Goal: Complete application form: Complete application form

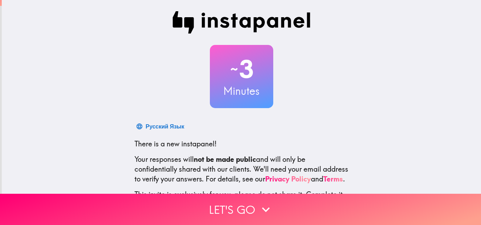
scroll to position [67, 0]
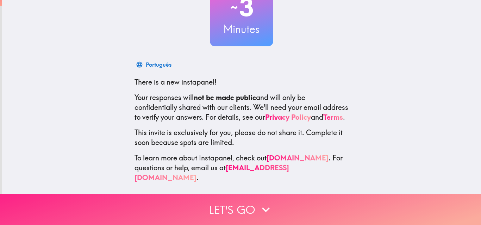
click at [266, 202] on icon "button" at bounding box center [265, 209] width 15 height 15
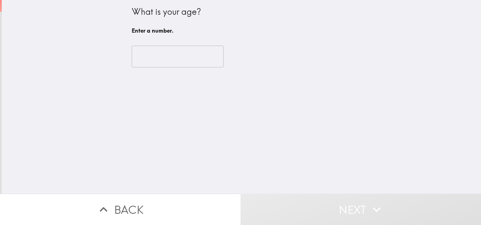
scroll to position [0, 0]
click at [166, 54] on input "number" at bounding box center [178, 57] width 92 height 22
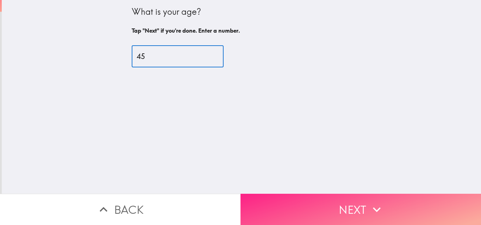
type input "45"
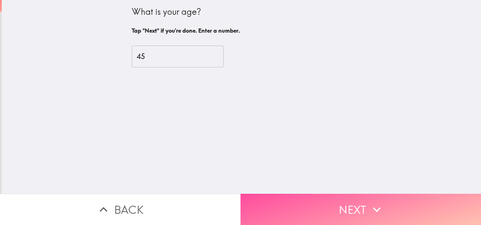
click at [360, 201] on button "Next" at bounding box center [360, 209] width 240 height 31
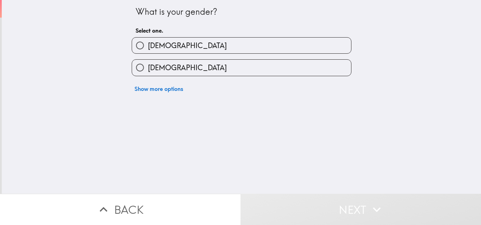
click at [187, 46] on label "[DEMOGRAPHIC_DATA]" at bounding box center [241, 46] width 219 height 16
click at [148, 46] on input "[DEMOGRAPHIC_DATA]" at bounding box center [140, 46] width 16 height 16
radio input "true"
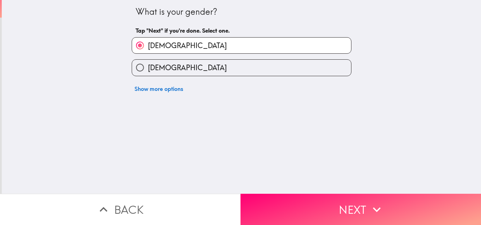
click at [358, 201] on button "Next" at bounding box center [360, 209] width 240 height 31
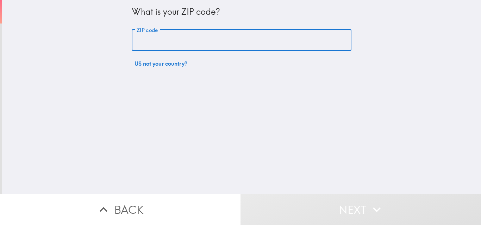
click at [186, 44] on input "ZIP code" at bounding box center [242, 41] width 220 height 22
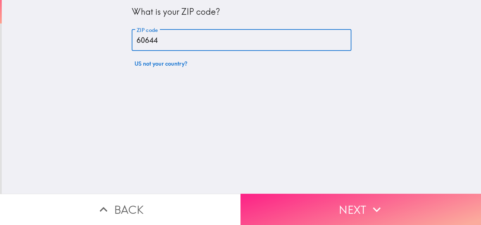
type input "60644"
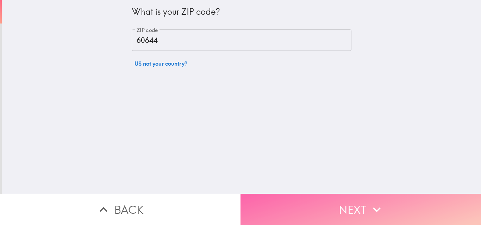
click at [371, 202] on icon "button" at bounding box center [376, 209] width 15 height 15
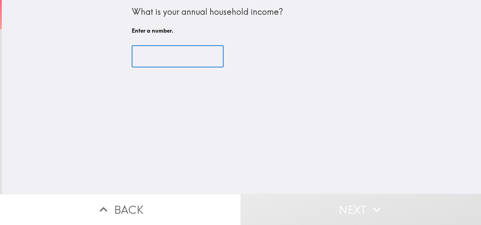
click at [171, 55] on input "number" at bounding box center [178, 57] width 92 height 22
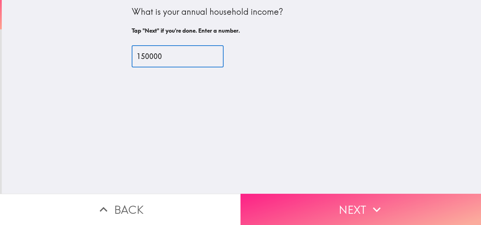
type input "150000"
click at [321, 204] on button "Next" at bounding box center [360, 209] width 240 height 31
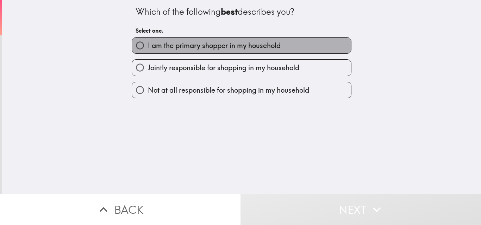
click at [232, 45] on span "I am the primary shopper in my household" at bounding box center [214, 46] width 133 height 10
click at [148, 45] on input "I am the primary shopper in my household" at bounding box center [140, 46] width 16 height 16
radio input "true"
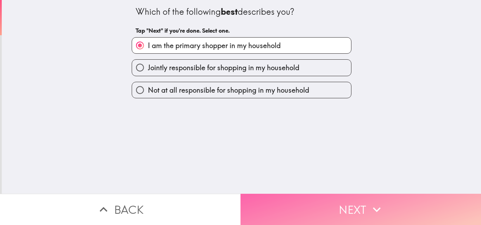
click at [327, 201] on button "Next" at bounding box center [360, 209] width 240 height 31
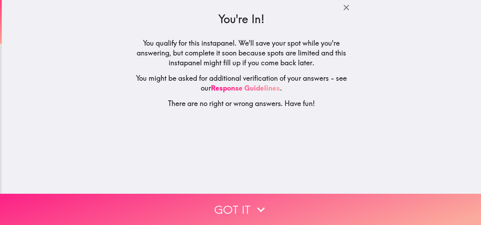
click at [284, 201] on button "Got it" at bounding box center [240, 209] width 481 height 31
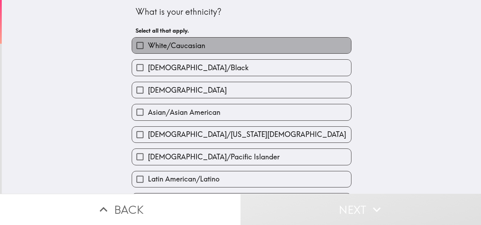
click at [219, 46] on label "White/Caucasian" at bounding box center [241, 46] width 219 height 16
click at [148, 46] on input "White/Caucasian" at bounding box center [140, 46] width 16 height 16
checkbox input "true"
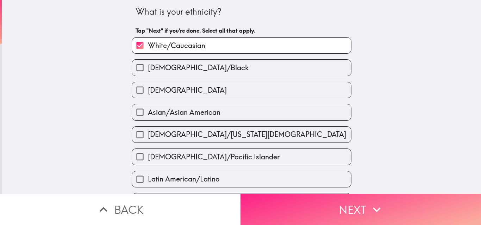
click at [306, 203] on button "Next" at bounding box center [360, 209] width 240 height 31
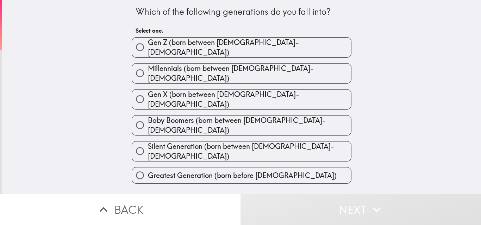
click at [256, 90] on label "Gen X (born between [DEMOGRAPHIC_DATA]-[DEMOGRAPHIC_DATA])" at bounding box center [241, 100] width 219 height 20
click at [148, 91] on input "Gen X (born between [DEMOGRAPHIC_DATA]-[DEMOGRAPHIC_DATA])" at bounding box center [140, 99] width 16 height 16
radio input "true"
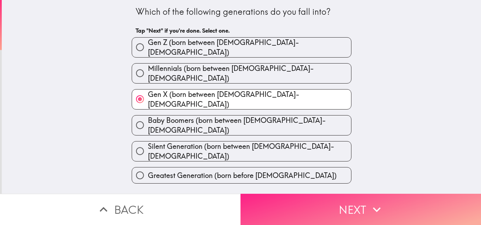
click at [369, 202] on icon "button" at bounding box center [376, 209] width 15 height 15
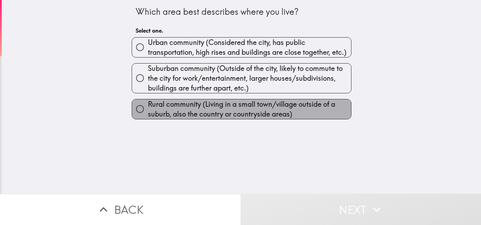
click at [232, 109] on span "Rural community (Living in a small town/village outside of a suburb, also the c…" at bounding box center [249, 110] width 203 height 20
click at [148, 109] on input "Rural community (Living in a small town/village outside of a suburb, also the c…" at bounding box center [140, 109] width 16 height 16
radio input "true"
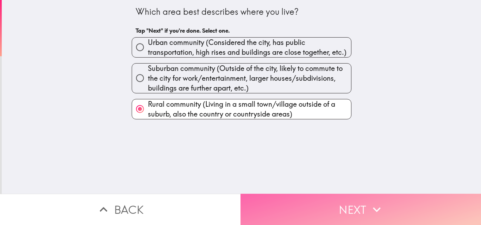
click at [322, 202] on button "Next" at bounding box center [360, 209] width 240 height 31
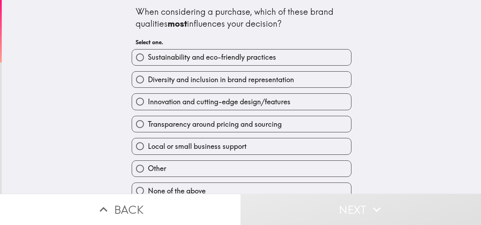
click at [221, 58] on span "Sustainability and eco-friendly practices" at bounding box center [212, 57] width 128 height 10
click at [148, 58] on input "Sustainability and eco-friendly practices" at bounding box center [140, 58] width 16 height 16
radio input "true"
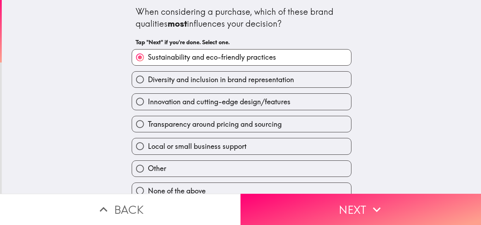
click at [225, 122] on span "Transparency around pricing and sourcing" at bounding box center [215, 125] width 134 height 10
click at [148, 122] on input "Transparency around pricing and sourcing" at bounding box center [140, 124] width 16 height 16
radio input "true"
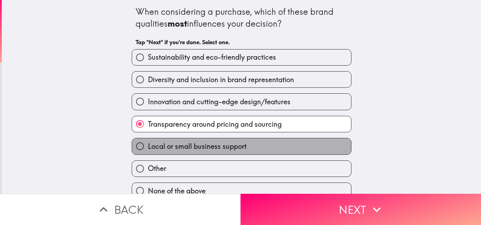
click at [234, 145] on span "Local or small business support" at bounding box center [197, 147] width 98 height 10
click at [148, 145] on input "Local or small business support" at bounding box center [140, 147] width 16 height 16
radio input "true"
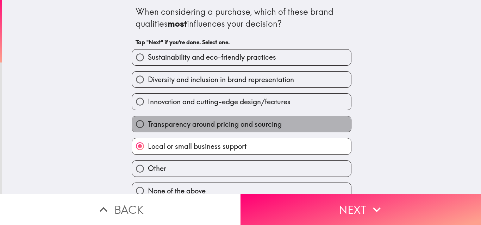
click at [267, 120] on span "Transparency around pricing and sourcing" at bounding box center [215, 125] width 134 height 10
click at [148, 120] on input "Transparency around pricing and sourcing" at bounding box center [140, 124] width 16 height 16
radio input "true"
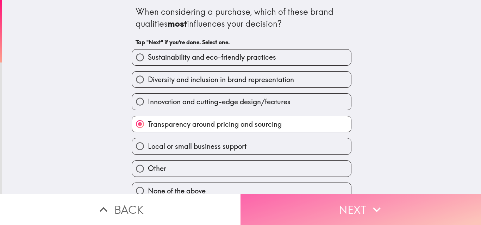
click at [374, 204] on icon "button" at bounding box center [376, 209] width 15 height 15
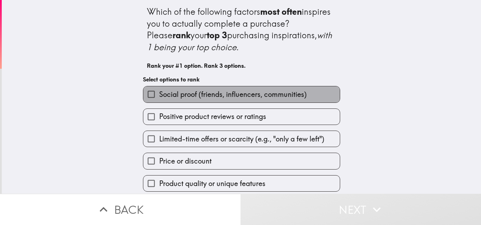
click at [217, 98] on span "Social proof (friends, influencers, communities)" at bounding box center [232, 95] width 147 height 10
click at [159, 98] on input "Social proof (friends, influencers, communities)" at bounding box center [151, 95] width 16 height 16
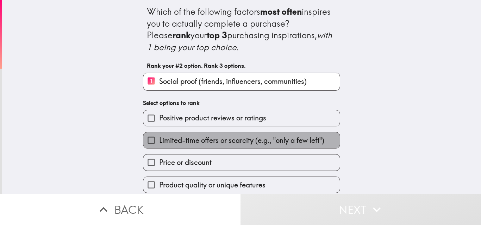
click at [236, 140] on span "Limited-time offers or scarcity (e.g., "only a few left")" at bounding box center [241, 141] width 165 height 10
click at [159, 140] on input "Limited-time offers or scarcity (e.g., "only a few left")" at bounding box center [151, 141] width 16 height 16
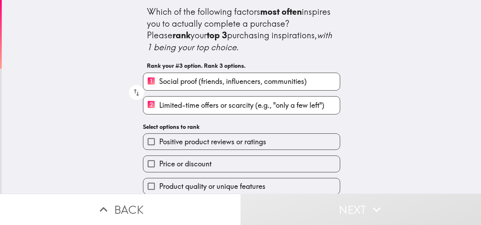
scroll to position [55, 0]
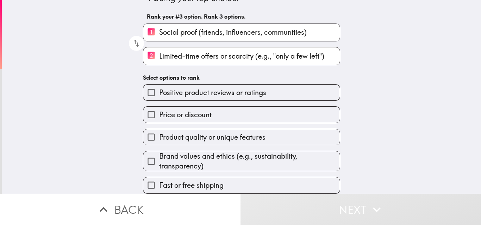
click at [209, 89] on span "Positive product reviews or ratings" at bounding box center [212, 93] width 107 height 10
click at [159, 89] on input "Positive product reviews or ratings" at bounding box center [151, 93] width 16 height 16
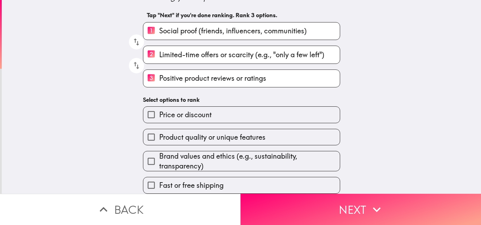
scroll to position [56, 0]
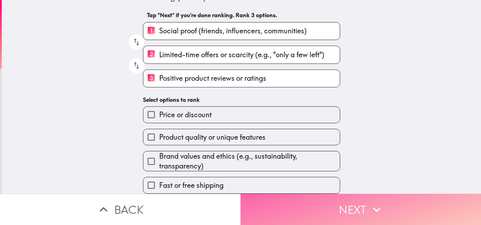
click at [330, 201] on button "Next" at bounding box center [360, 209] width 240 height 31
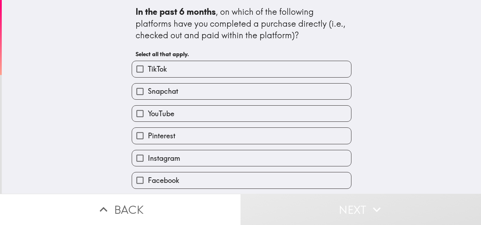
click at [204, 71] on label "TikTok" at bounding box center [241, 69] width 219 height 16
click at [148, 71] on input "TikTok" at bounding box center [140, 69] width 16 height 16
checkbox input "true"
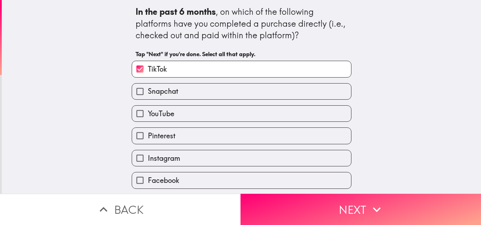
click at [209, 113] on label "YouTube" at bounding box center [241, 114] width 219 height 16
click at [148, 113] on input "YouTube" at bounding box center [140, 114] width 16 height 16
checkbox input "true"
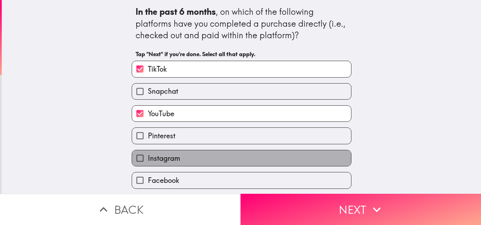
click at [210, 154] on label "Instagram" at bounding box center [241, 159] width 219 height 16
click at [148, 154] on input "Instagram" at bounding box center [140, 159] width 16 height 16
checkbox input "true"
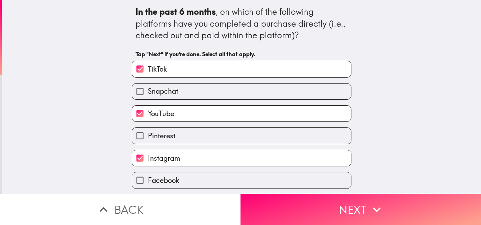
click at [205, 177] on label "Facebook" at bounding box center [241, 181] width 219 height 16
click at [148, 177] on input "Facebook" at bounding box center [140, 181] width 16 height 16
checkbox input "true"
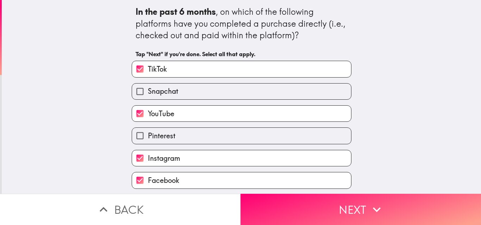
click at [205, 94] on label "Snapchat" at bounding box center [241, 92] width 219 height 16
click at [148, 94] on input "Snapchat" at bounding box center [140, 92] width 16 height 16
checkbox input "true"
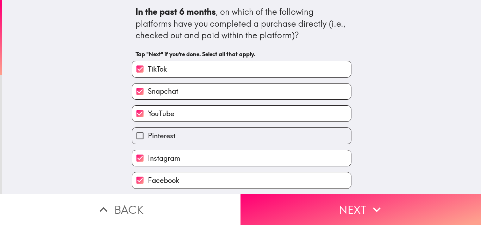
scroll to position [23, 0]
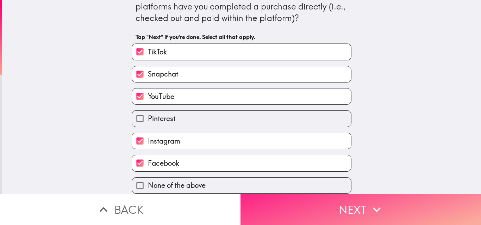
click at [295, 200] on button "Next" at bounding box center [360, 209] width 240 height 31
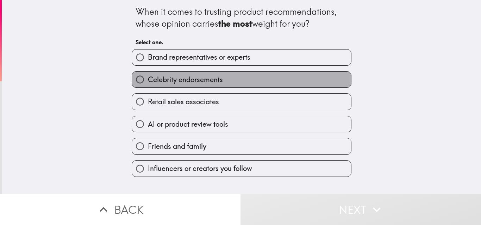
click at [229, 83] on label "Celebrity endorsements" at bounding box center [241, 80] width 219 height 16
click at [148, 83] on input "Celebrity endorsements" at bounding box center [140, 80] width 16 height 16
radio input "true"
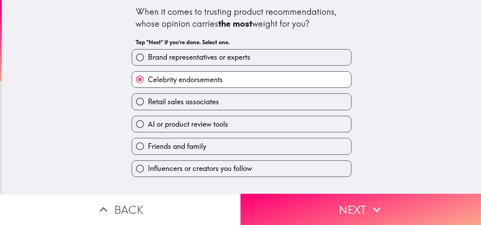
click at [235, 147] on label "Friends and family" at bounding box center [241, 147] width 219 height 16
click at [148, 147] on input "Friends and family" at bounding box center [140, 147] width 16 height 16
radio input "true"
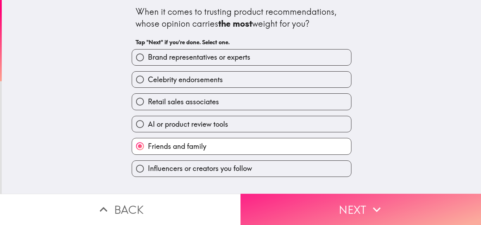
click at [365, 205] on button "Next" at bounding box center [360, 209] width 240 height 31
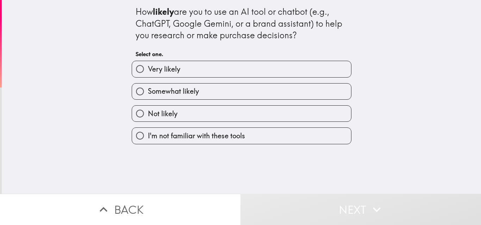
click at [246, 70] on label "Very likely" at bounding box center [241, 69] width 219 height 16
click at [148, 70] on input "Very likely" at bounding box center [140, 69] width 16 height 16
radio input "true"
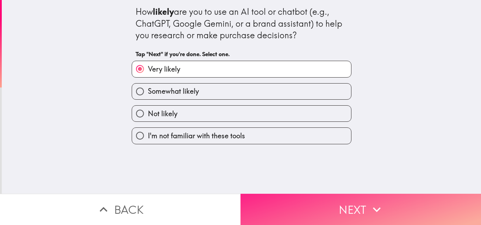
click at [343, 201] on button "Next" at bounding box center [360, 209] width 240 height 31
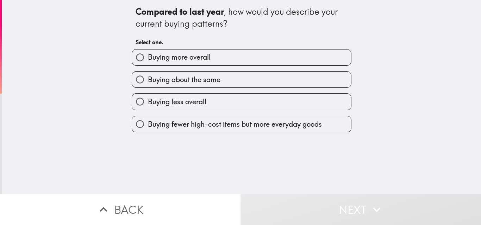
click at [217, 59] on label "Buying more overall" at bounding box center [241, 58] width 219 height 16
click at [148, 59] on input "Buying more overall" at bounding box center [140, 58] width 16 height 16
radio input "true"
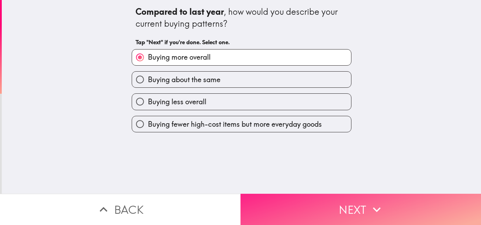
click at [343, 202] on button "Next" at bounding box center [360, 209] width 240 height 31
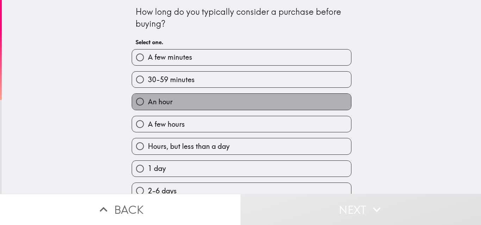
click at [203, 104] on label "An hour" at bounding box center [241, 102] width 219 height 16
click at [148, 104] on input "An hour" at bounding box center [140, 102] width 16 height 16
radio input "true"
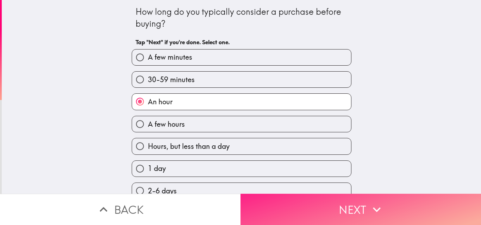
click at [348, 202] on button "Next" at bounding box center [360, 209] width 240 height 31
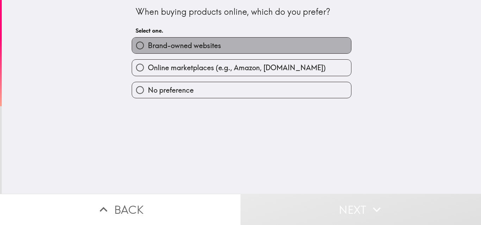
click at [231, 49] on label "Brand-owned websites" at bounding box center [241, 46] width 219 height 16
click at [148, 49] on input "Brand-owned websites" at bounding box center [140, 46] width 16 height 16
radio input "true"
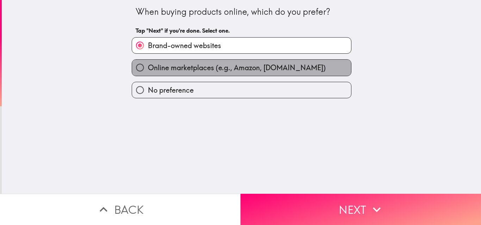
click at [235, 70] on span "Online marketplaces (e.g., Amazon, [DOMAIN_NAME])" at bounding box center [237, 68] width 178 height 10
click at [148, 70] on input "Online marketplaces (e.g., Amazon, [DOMAIN_NAME])" at bounding box center [140, 68] width 16 height 16
radio input "true"
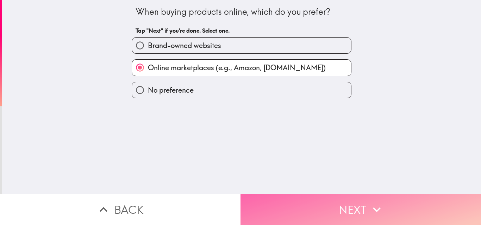
click at [344, 205] on button "Next" at bounding box center [360, 209] width 240 height 31
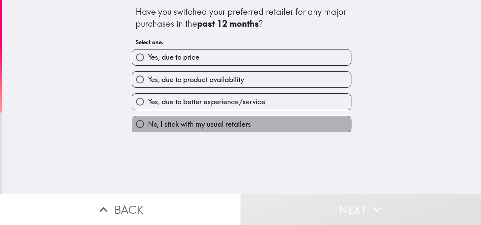
click at [249, 126] on label "No, I stick with my usual retailers" at bounding box center [241, 124] width 219 height 16
click at [148, 126] on input "No, I stick with my usual retailers" at bounding box center [140, 124] width 16 height 16
radio input "true"
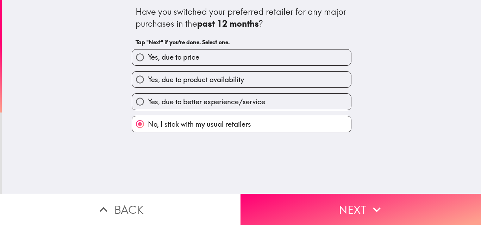
drag, startPoint x: 226, startPoint y: 98, endPoint x: 229, endPoint y: 100, distance: 3.8
click at [226, 98] on span "Yes, due to better experience/service" at bounding box center [206, 102] width 117 height 10
click at [148, 98] on input "Yes, due to better experience/service" at bounding box center [140, 102] width 16 height 16
radio input "true"
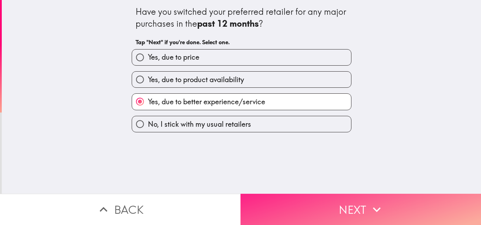
click at [327, 205] on button "Next" at bounding box center [360, 209] width 240 height 31
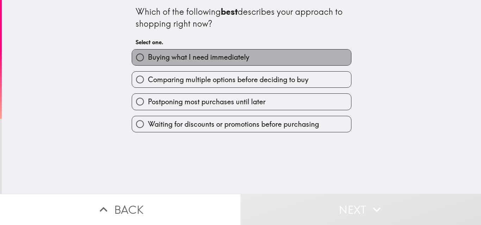
click at [204, 58] on span "Buying what I need immediately" at bounding box center [198, 57] width 101 height 10
click at [148, 58] on input "Buying what I need immediately" at bounding box center [140, 58] width 16 height 16
radio input "true"
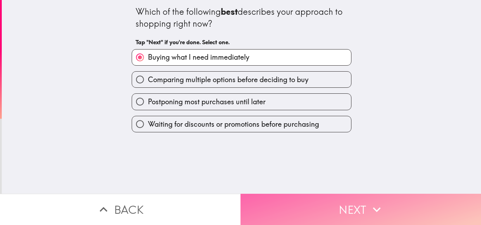
click at [346, 203] on button "Next" at bounding box center [360, 209] width 240 height 31
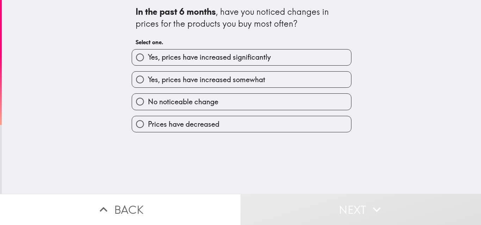
click at [235, 57] on span "Yes, prices have increased significantly" at bounding box center [209, 57] width 123 height 10
click at [148, 57] on input "Yes, prices have increased significantly" at bounding box center [140, 58] width 16 height 16
radio input "true"
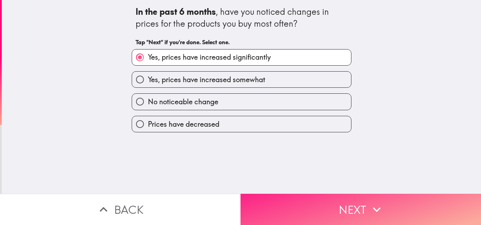
click at [324, 202] on button "Next" at bounding box center [360, 209] width 240 height 31
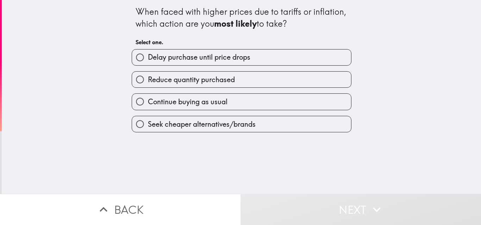
click at [211, 83] on span "Reduce quantity purchased" at bounding box center [191, 80] width 87 height 10
click at [148, 83] on input "Reduce quantity purchased" at bounding box center [140, 80] width 16 height 16
radio input "true"
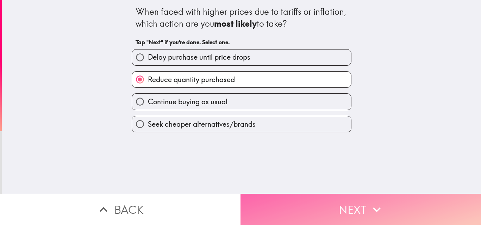
click at [354, 203] on button "Next" at bounding box center [360, 209] width 240 height 31
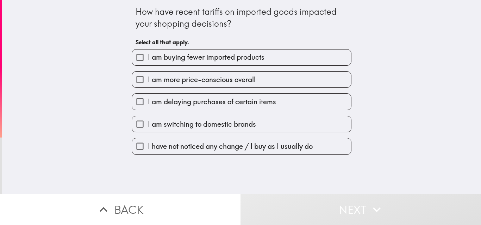
click at [218, 57] on span "I am buying fewer imported products" at bounding box center [206, 57] width 116 height 10
click at [148, 57] on input "I am buying fewer imported products" at bounding box center [140, 58] width 16 height 16
checkbox input "true"
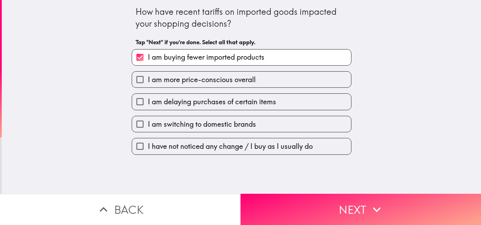
click at [237, 104] on span "I am delaying purchases of certain items" at bounding box center [212, 102] width 128 height 10
click at [148, 104] on input "I am delaying purchases of certain items" at bounding box center [140, 102] width 16 height 16
checkbox input "true"
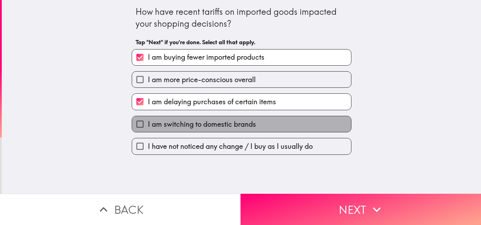
click at [254, 128] on label "I am switching to domestic brands" at bounding box center [241, 124] width 219 height 16
click at [148, 128] on input "I am switching to domestic brands" at bounding box center [140, 124] width 16 height 16
checkbox input "true"
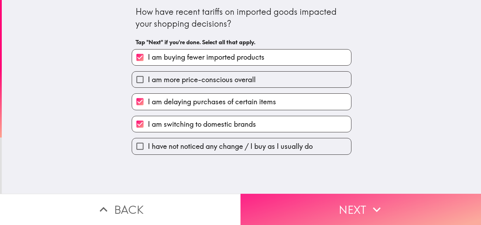
click at [329, 201] on button "Next" at bounding box center [360, 209] width 240 height 31
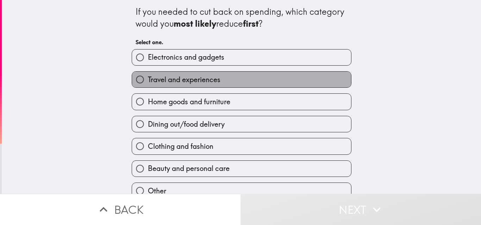
click at [215, 77] on span "Travel and experiences" at bounding box center [184, 80] width 72 height 10
click at [148, 77] on input "Travel and experiences" at bounding box center [140, 80] width 16 height 16
radio input "true"
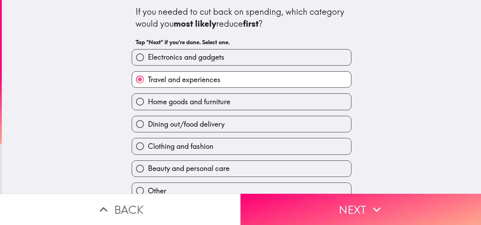
click at [229, 126] on label "Dining out/food delivery" at bounding box center [241, 124] width 219 height 16
click at [148, 126] on input "Dining out/food delivery" at bounding box center [140, 124] width 16 height 16
radio input "true"
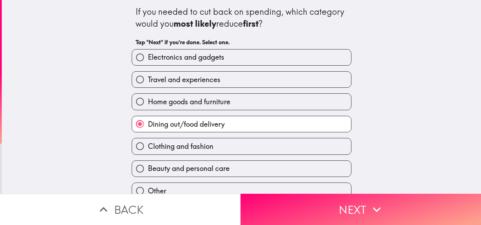
scroll to position [33, 0]
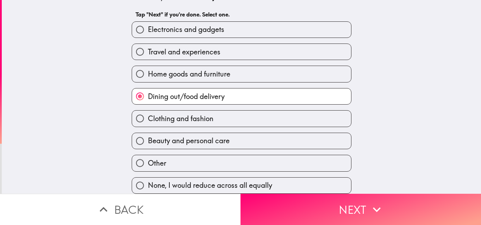
click at [237, 150] on div "Other" at bounding box center [238, 161] width 225 height 22
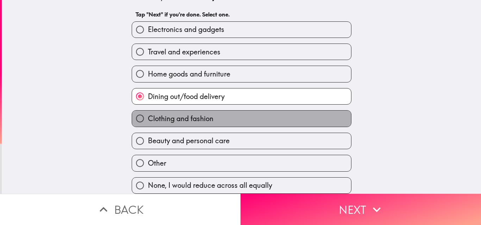
click at [225, 113] on label "Clothing and fashion" at bounding box center [241, 119] width 219 height 16
click at [148, 113] on input "Clothing and fashion" at bounding box center [140, 119] width 16 height 16
radio input "true"
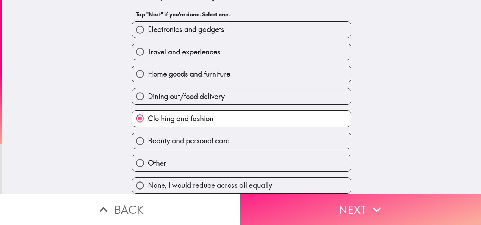
click at [316, 202] on button "Next" at bounding box center [360, 209] width 240 height 31
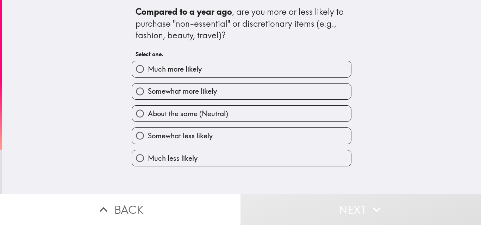
drag, startPoint x: 227, startPoint y: 67, endPoint x: 232, endPoint y: 71, distance: 6.5
click at [227, 67] on label "Much more likely" at bounding box center [241, 69] width 219 height 16
click at [148, 67] on input "Much more likely" at bounding box center [140, 69] width 16 height 16
radio input "true"
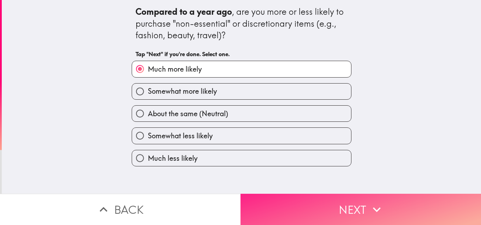
click at [347, 204] on button "Next" at bounding box center [360, 209] width 240 height 31
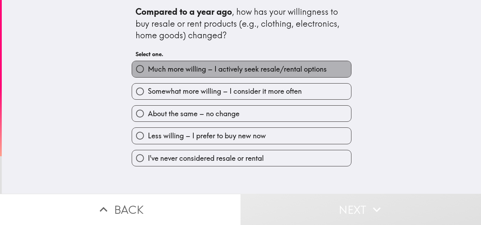
click at [213, 73] on span "Much more willing – I actively seek resale/rental options" at bounding box center [237, 69] width 179 height 10
click at [148, 73] on input "Much more willing – I actively seek resale/rental options" at bounding box center [140, 69] width 16 height 16
radio input "true"
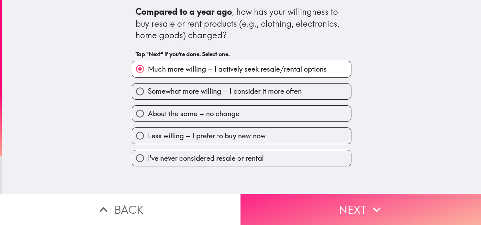
click at [314, 205] on button "Next" at bounding box center [360, 209] width 240 height 31
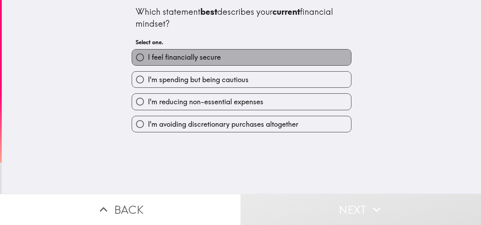
click at [187, 59] on span "I feel financially secure" at bounding box center [184, 57] width 73 height 10
click at [148, 59] on input "I feel financially secure" at bounding box center [140, 58] width 16 height 16
radio input "true"
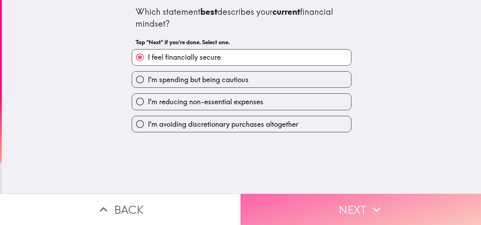
click at [326, 204] on button "Next" at bounding box center [360, 209] width 240 height 31
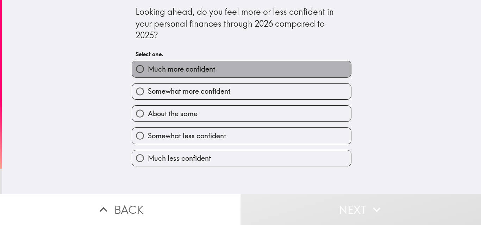
click at [238, 70] on label "Much more confident" at bounding box center [241, 69] width 219 height 16
click at [148, 70] on input "Much more confident" at bounding box center [140, 69] width 16 height 16
radio input "true"
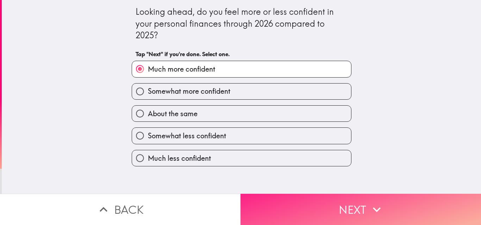
click at [369, 202] on icon "button" at bounding box center [376, 209] width 15 height 15
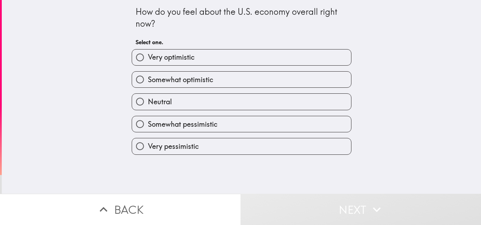
click at [241, 56] on label "Very optimistic" at bounding box center [241, 58] width 219 height 16
click at [148, 56] on input "Very optimistic" at bounding box center [140, 58] width 16 height 16
radio input "true"
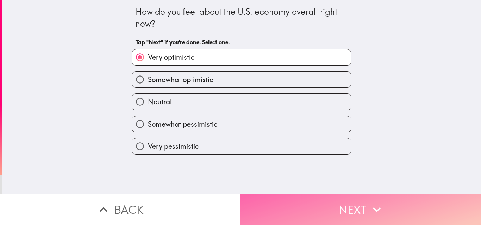
click at [370, 206] on icon "button" at bounding box center [376, 209] width 15 height 15
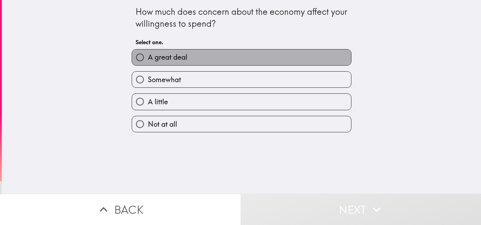
click at [242, 59] on label "A great deal" at bounding box center [241, 58] width 219 height 16
click at [148, 59] on input "A great deal" at bounding box center [140, 58] width 16 height 16
radio input "true"
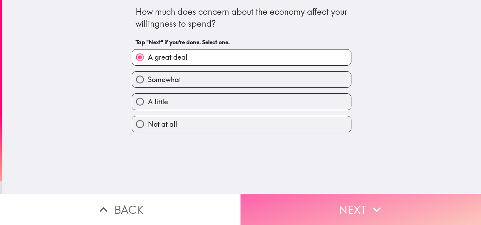
click at [336, 208] on button "Next" at bounding box center [360, 209] width 240 height 31
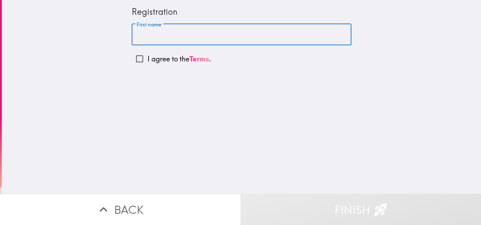
click at [196, 34] on input "First name" at bounding box center [242, 35] width 220 height 22
type input "[PERSON_NAME]"
click at [135, 58] on input "I agree to the Terms ." at bounding box center [140, 59] width 16 height 16
checkbox input "true"
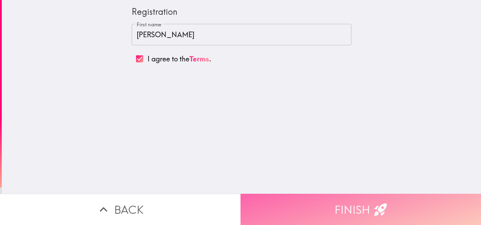
click at [336, 206] on button "Finish" at bounding box center [360, 209] width 240 height 31
